Goal: Transaction & Acquisition: Purchase product/service

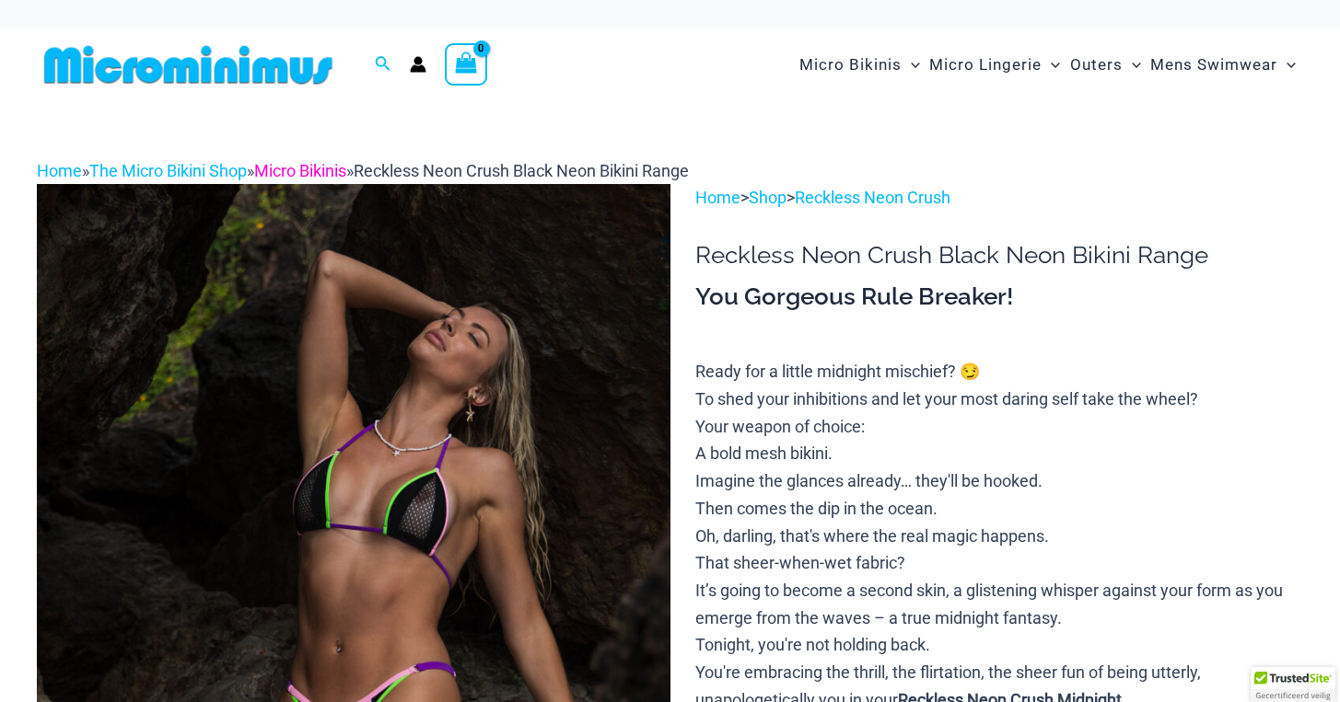
click at [310, 173] on link "Micro Bikinis" at bounding box center [300, 170] width 92 height 19
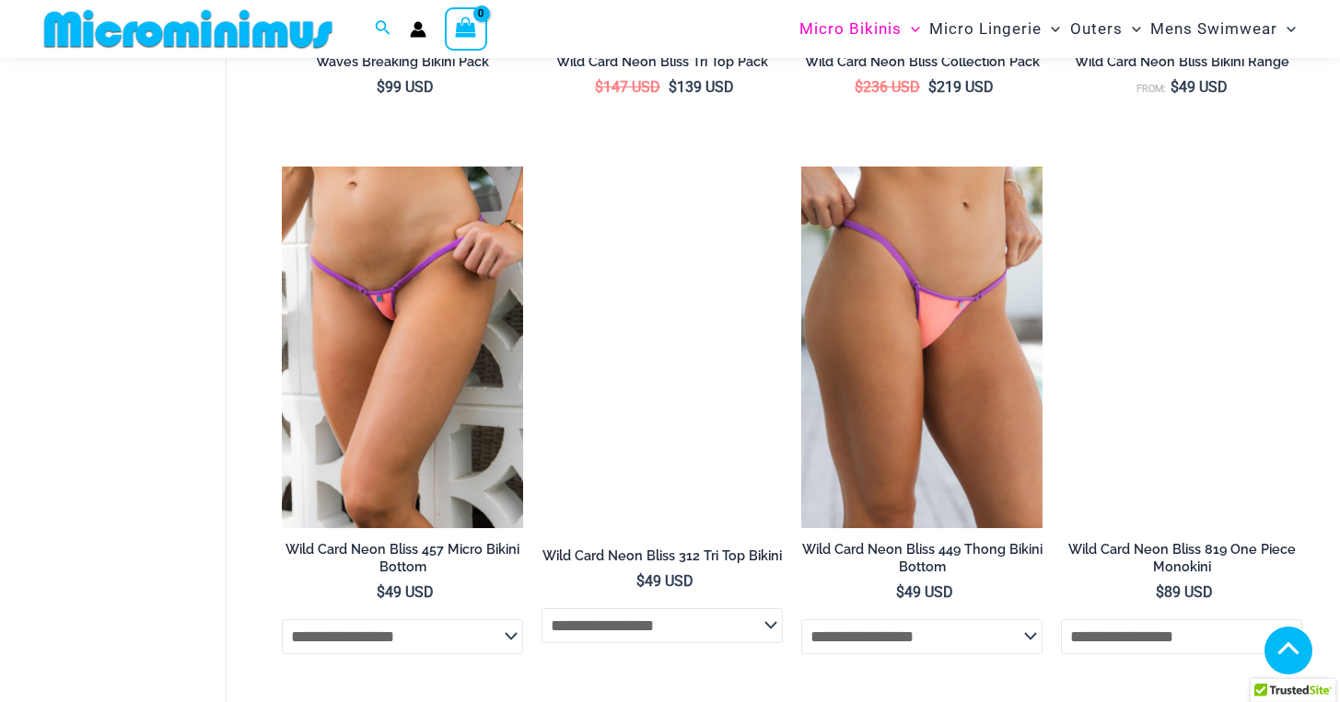
scroll to position [973, 0]
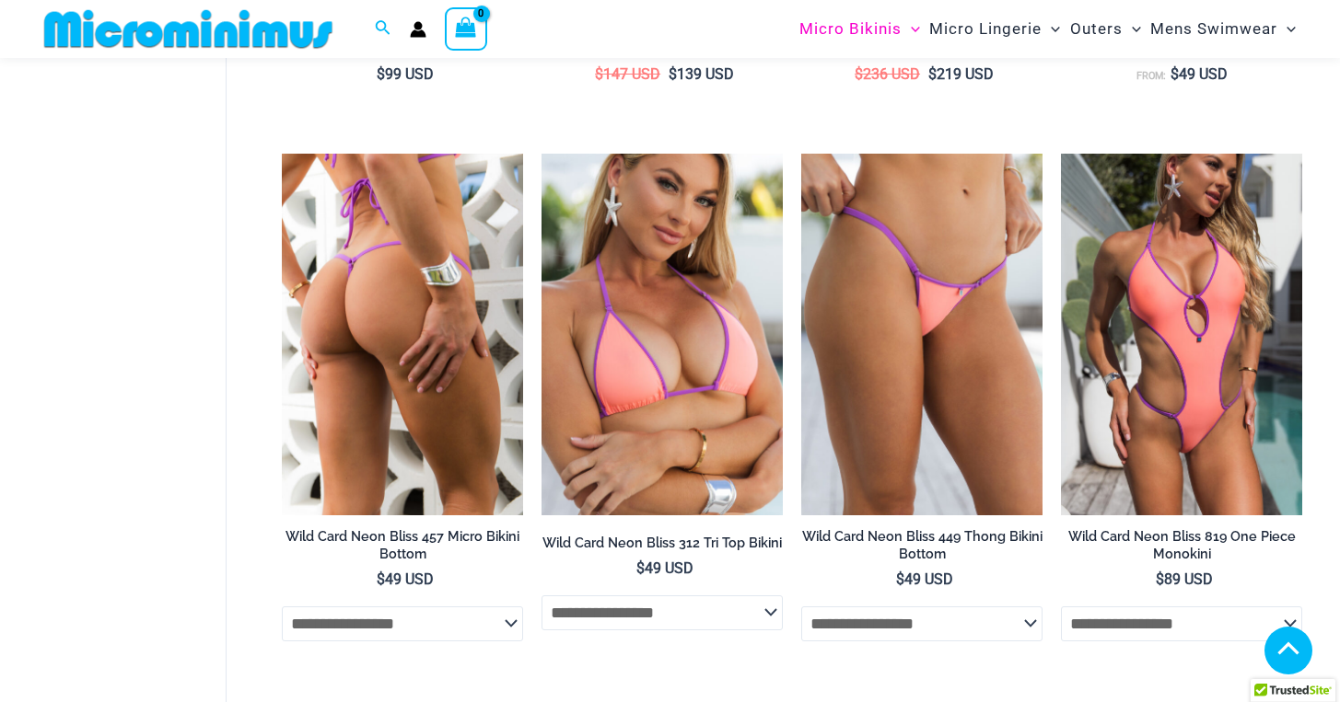
click at [405, 301] on img at bounding box center [402, 335] width 241 height 362
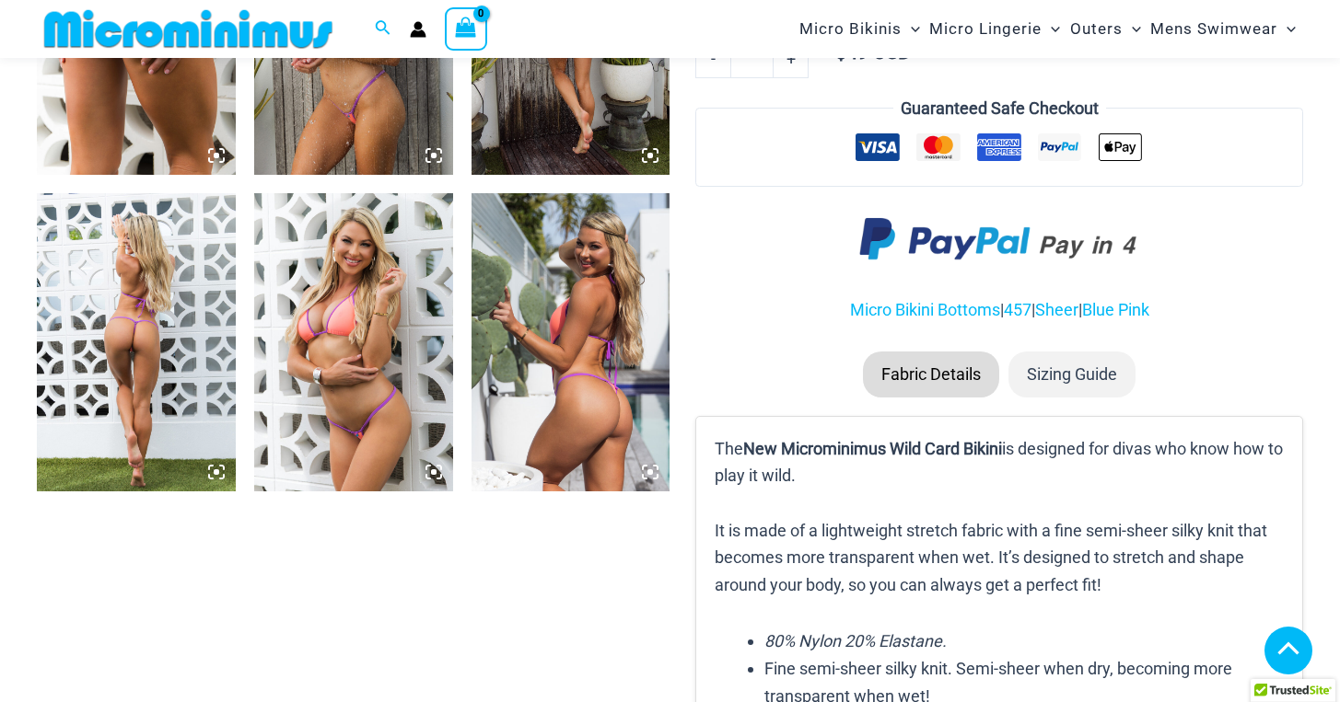
scroll to position [1308, 0]
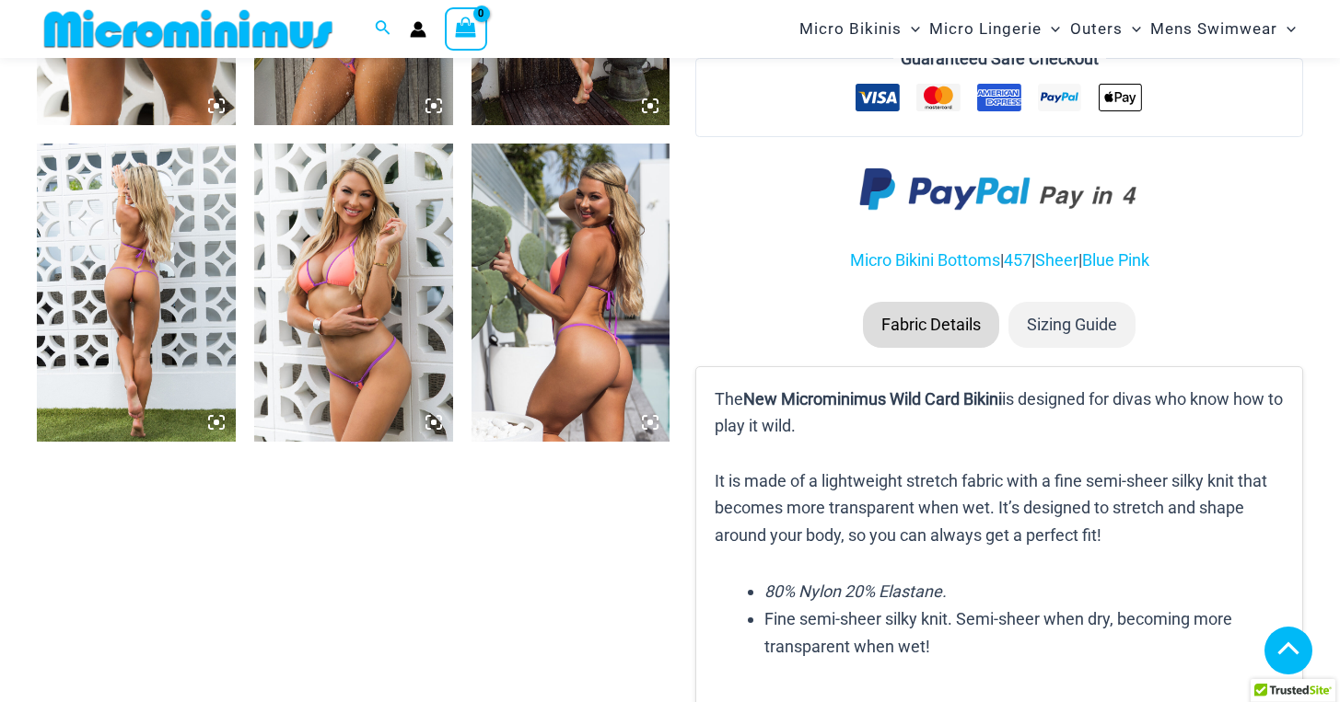
click at [385, 309] on img at bounding box center [353, 293] width 199 height 298
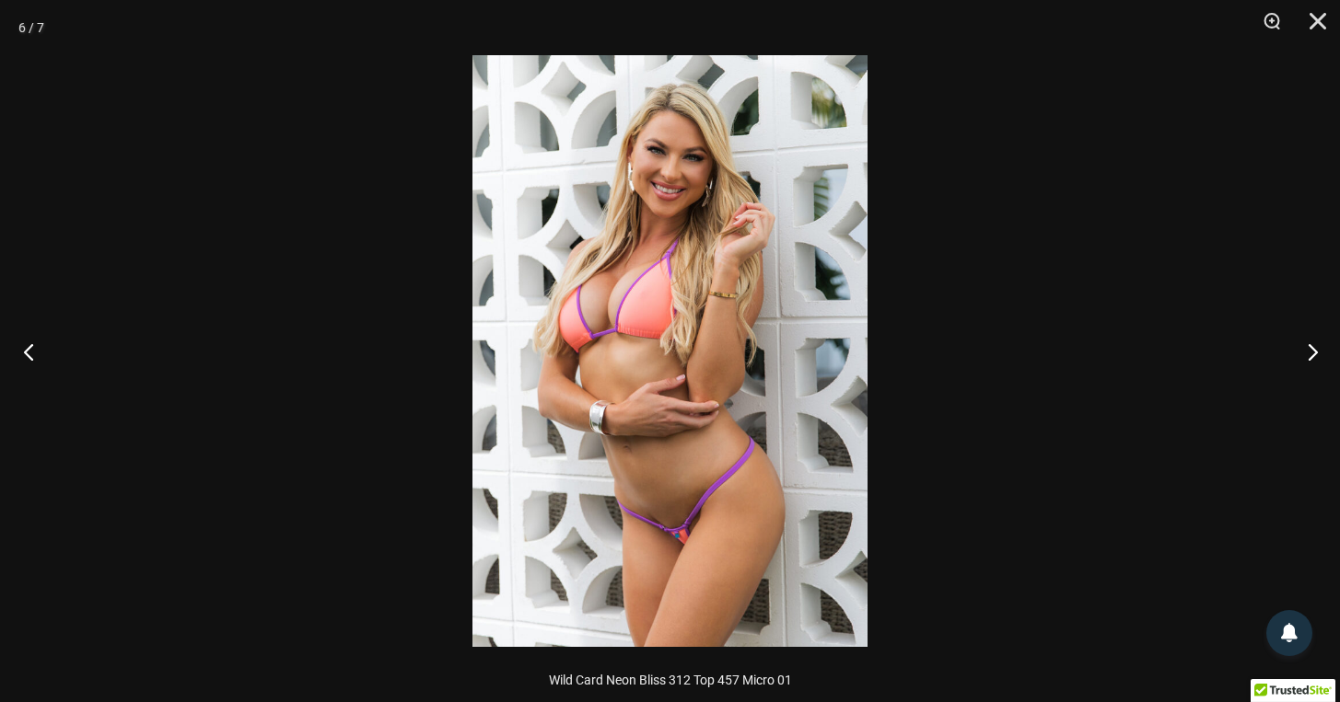
click at [38, 344] on button "Previous" at bounding box center [34, 352] width 69 height 92
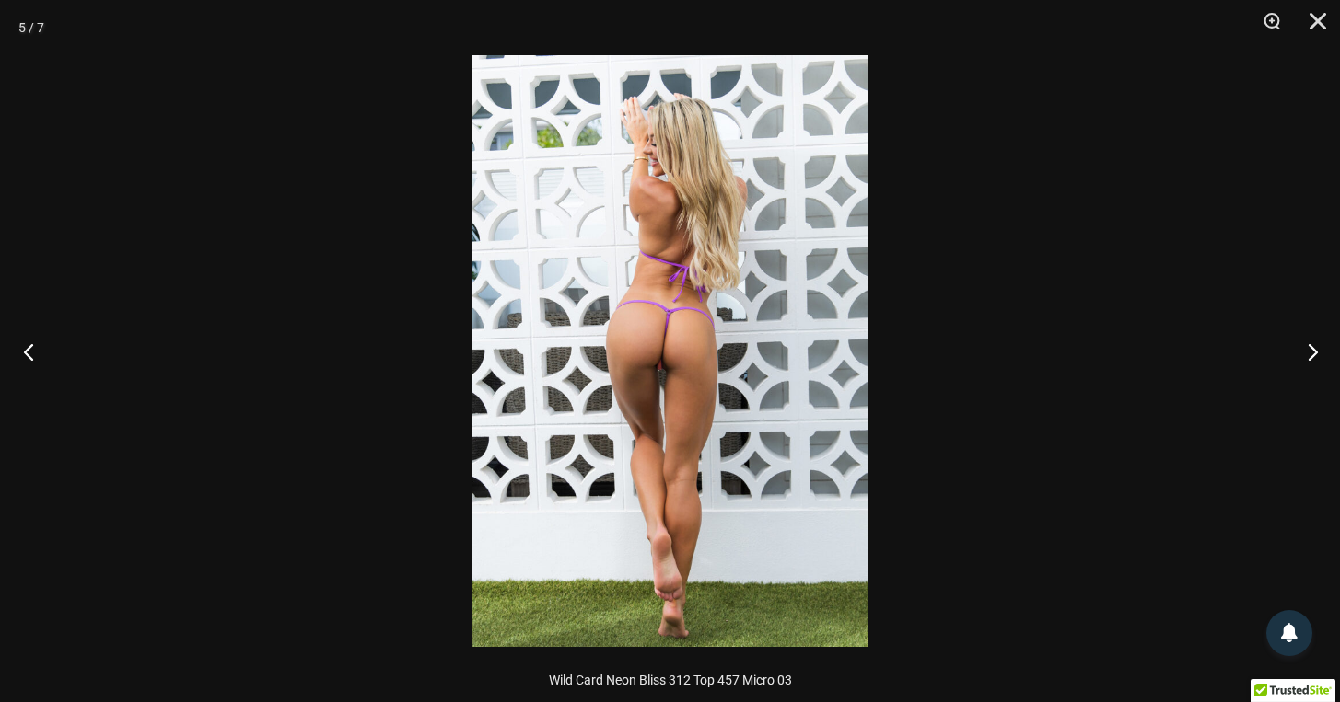
click at [38, 344] on button "Previous" at bounding box center [34, 352] width 69 height 92
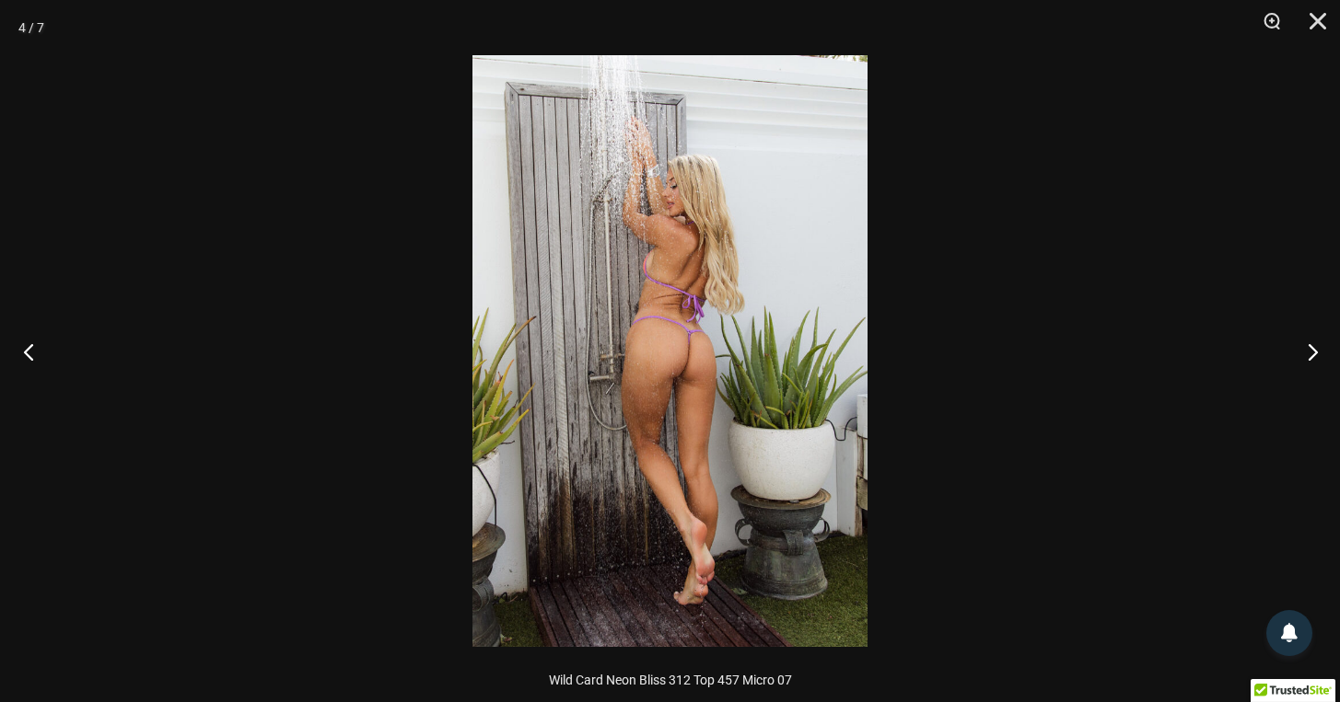
click at [38, 344] on button "Previous" at bounding box center [34, 352] width 69 height 92
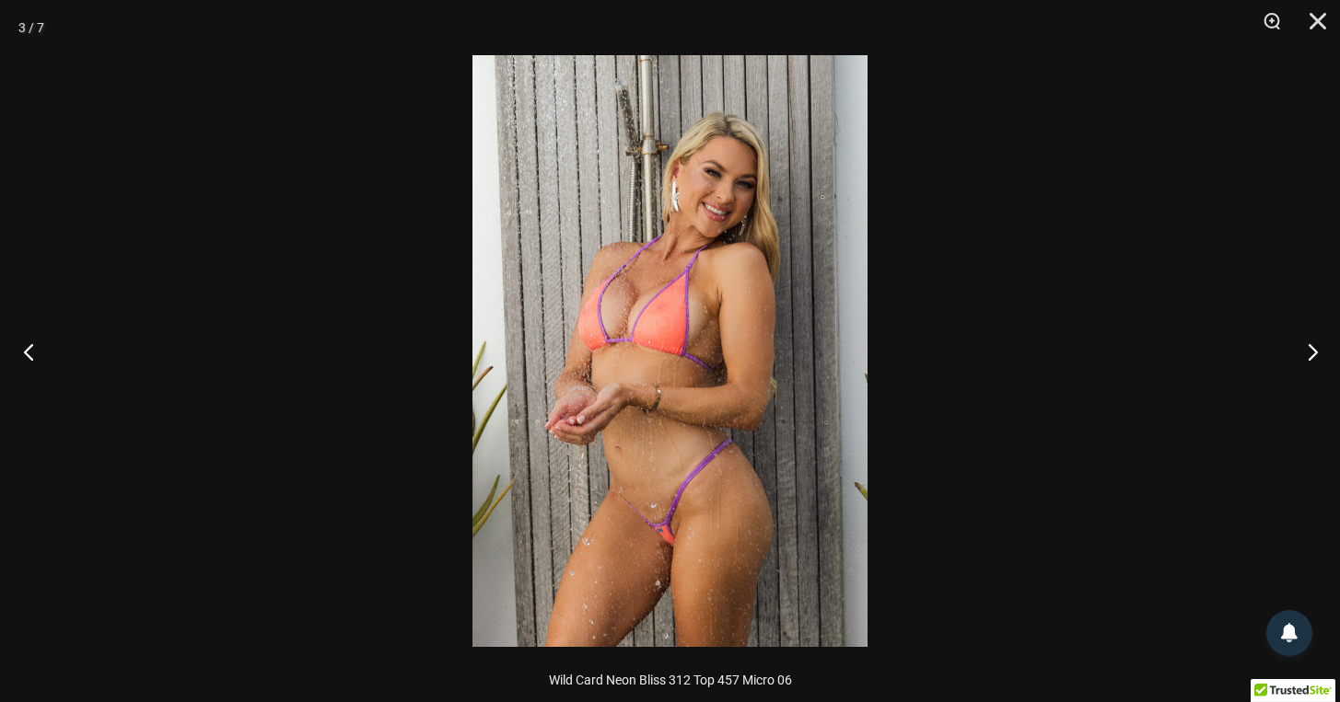
click at [38, 344] on button "Previous" at bounding box center [34, 352] width 69 height 92
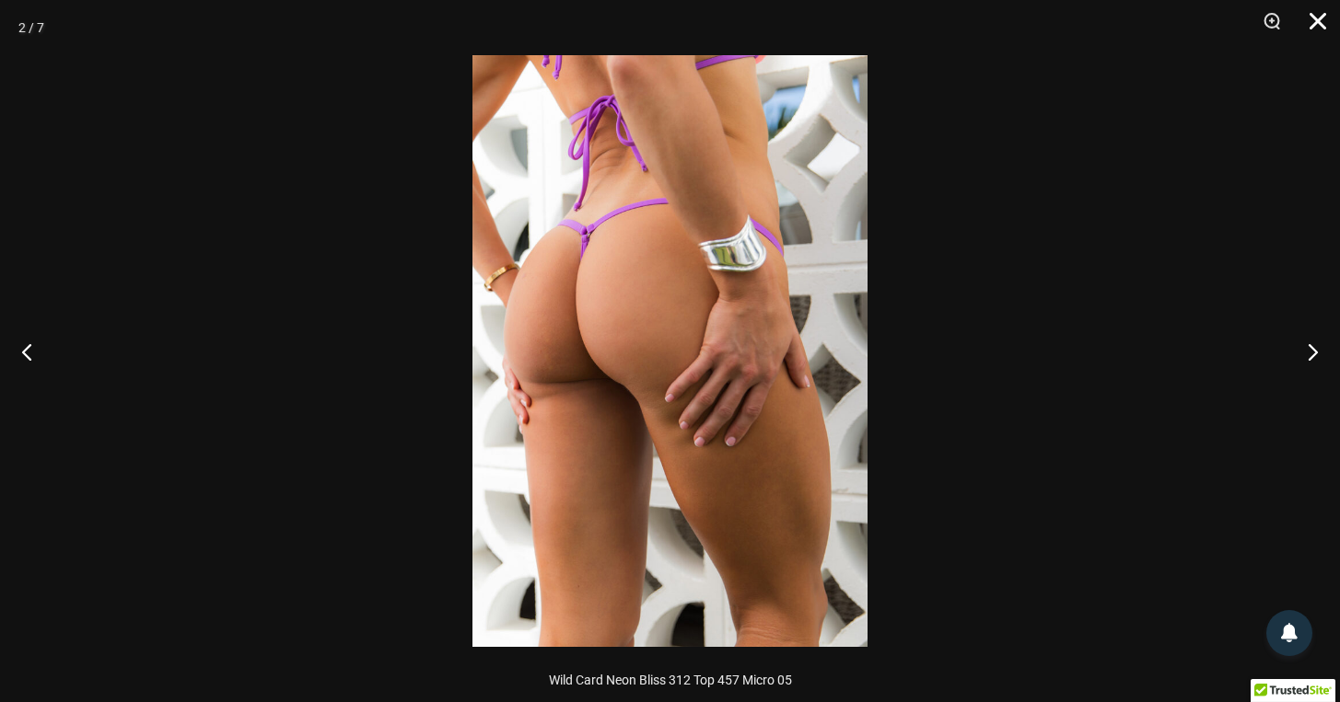
click at [1317, 17] on button "Close" at bounding box center [1311, 27] width 46 height 55
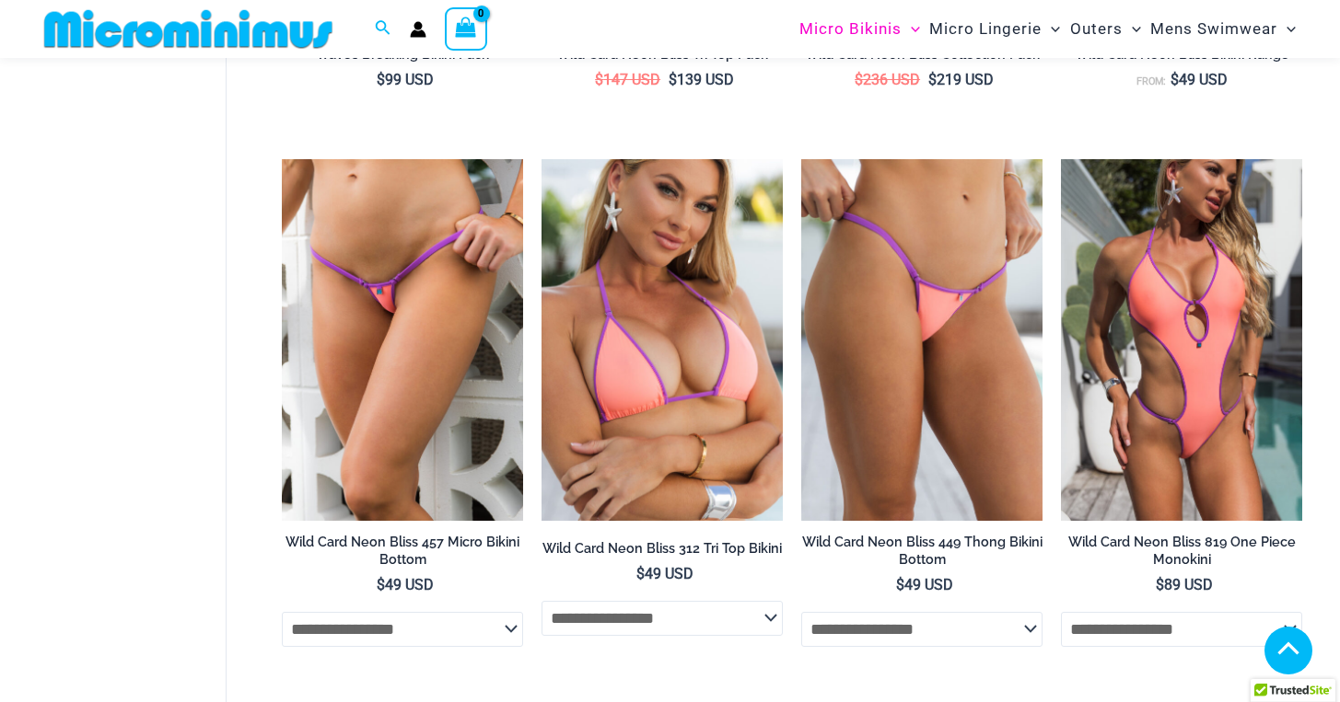
scroll to position [581, 0]
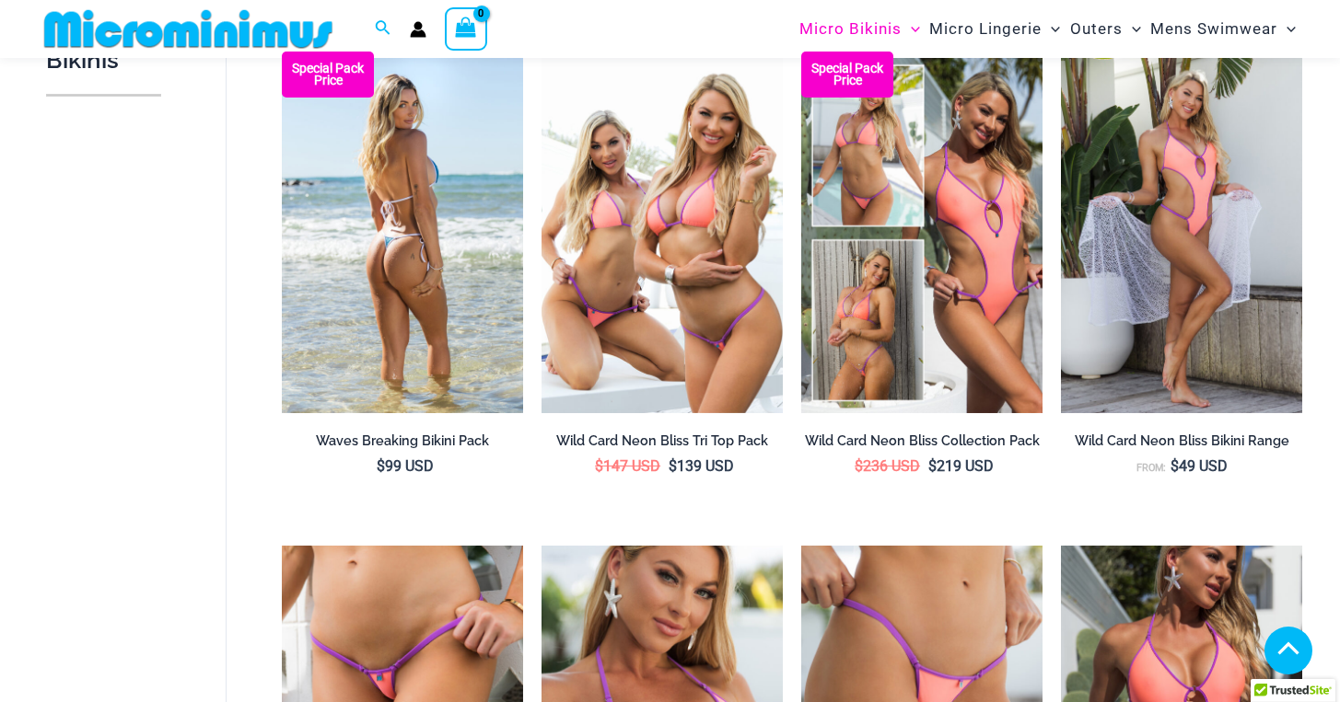
click at [346, 296] on img at bounding box center [402, 233] width 241 height 362
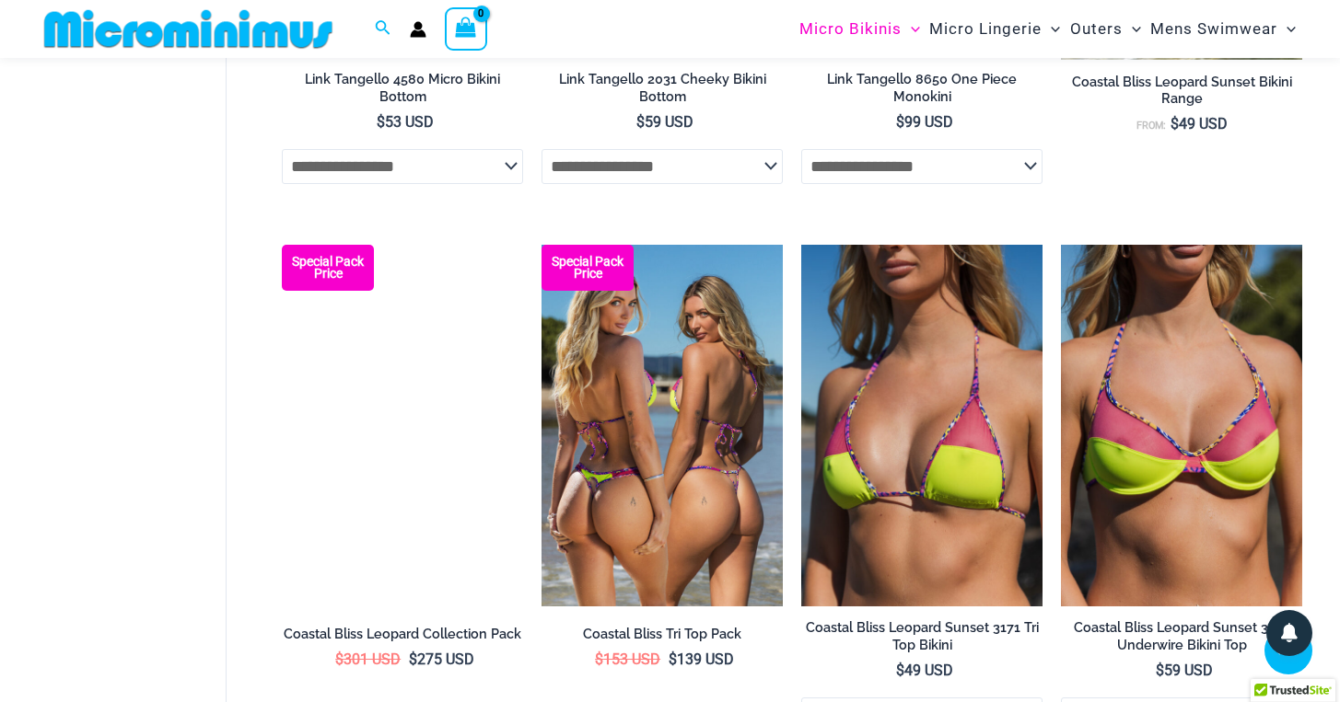
scroll to position [2594, 0]
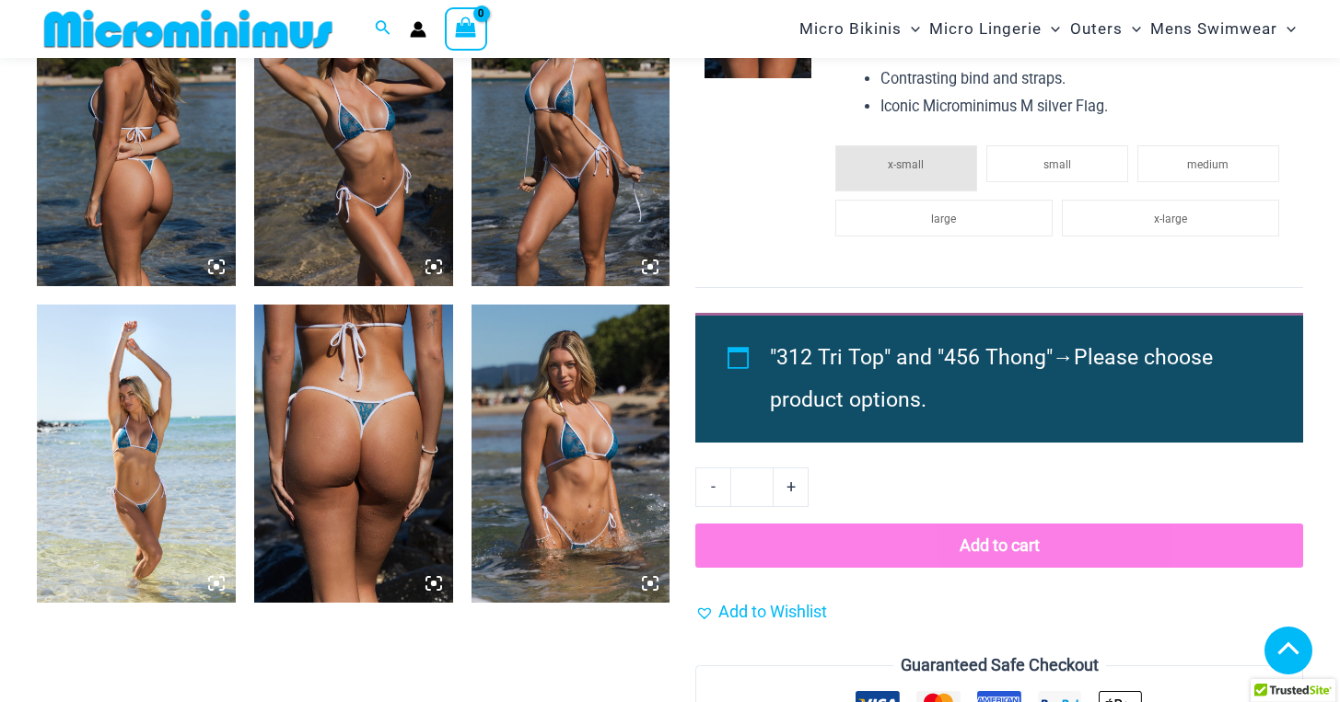
scroll to position [1468, 0]
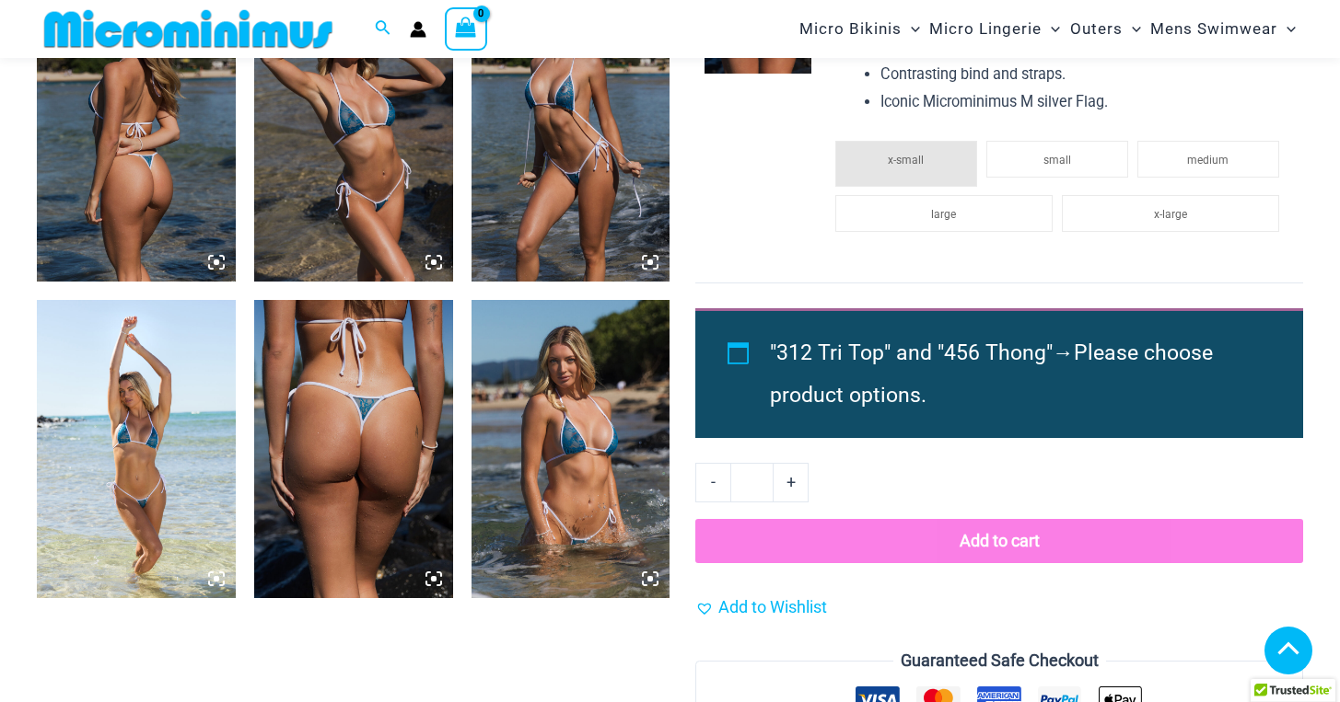
click at [636, 468] on img at bounding box center [570, 449] width 199 height 298
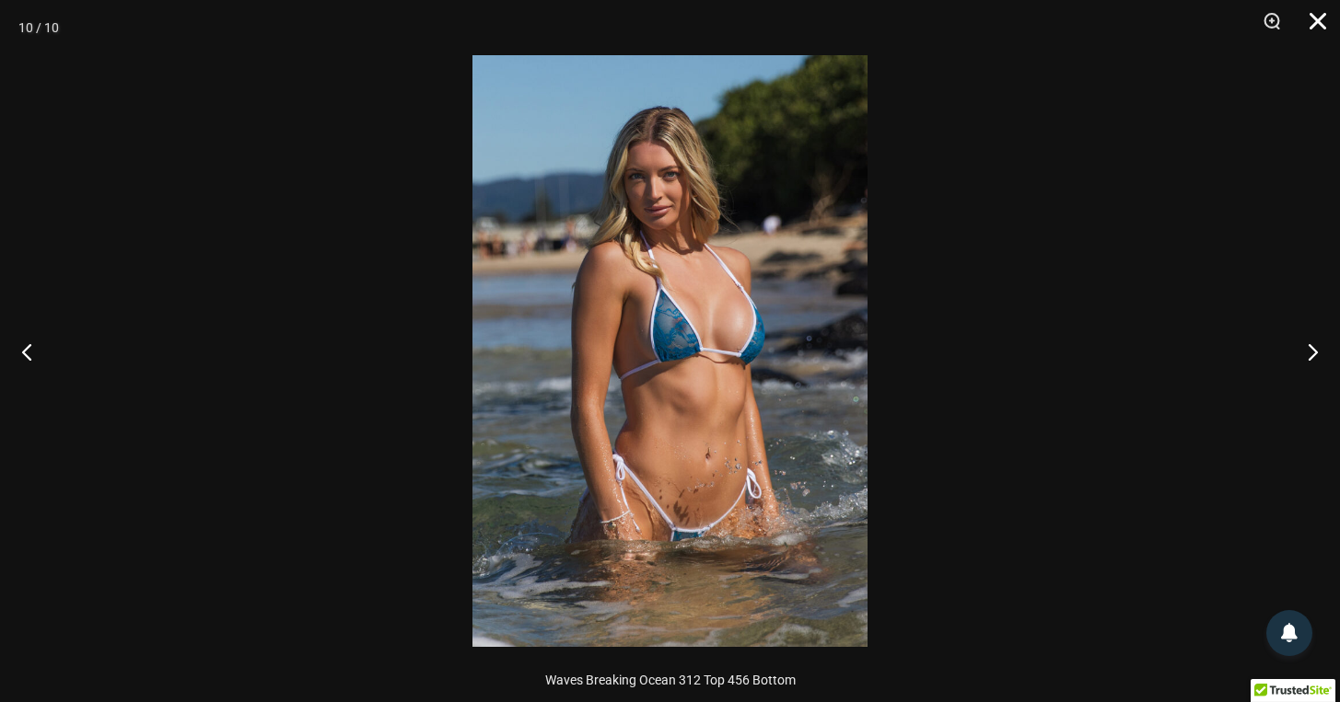
click at [1317, 20] on button "Close" at bounding box center [1311, 27] width 46 height 55
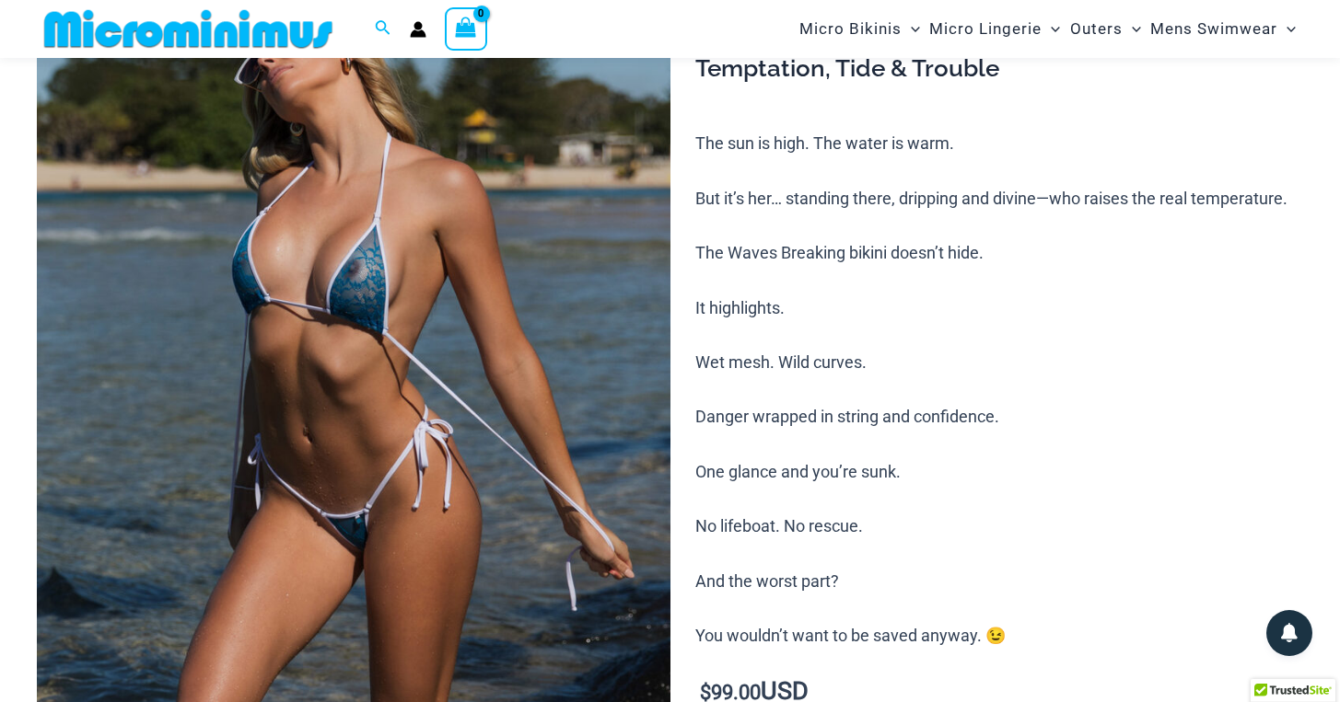
scroll to position [0, 0]
